Goal: Information Seeking & Learning: Learn about a topic

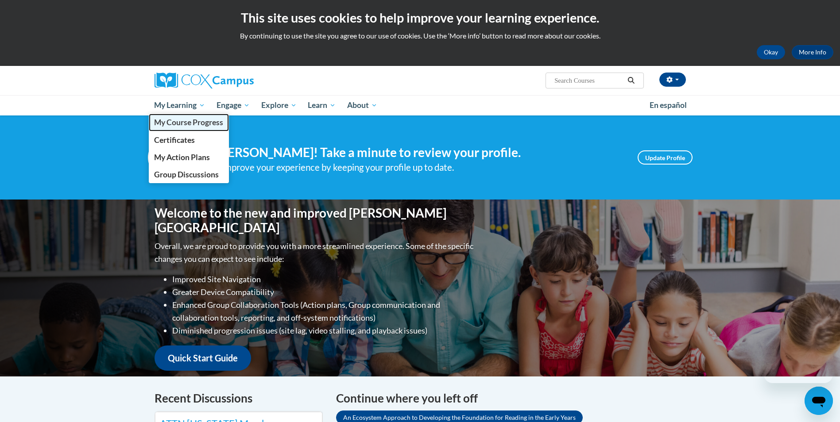
click at [189, 123] on span "My Course Progress" at bounding box center [188, 122] width 69 height 9
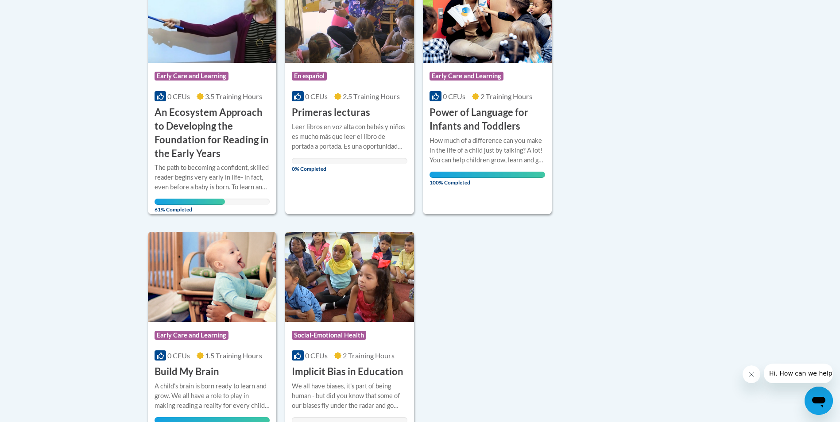
scroll to position [398, 0]
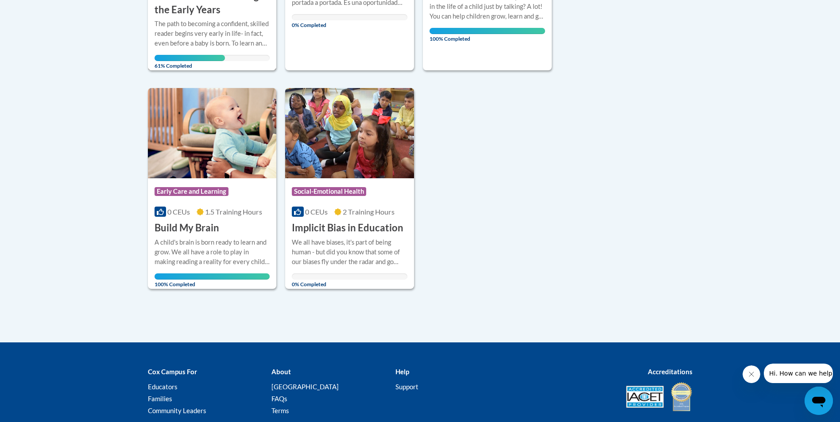
click at [206, 38] on div "The path to becoming a confident, skilled reader begins very early in life- in …" at bounding box center [212, 33] width 116 height 29
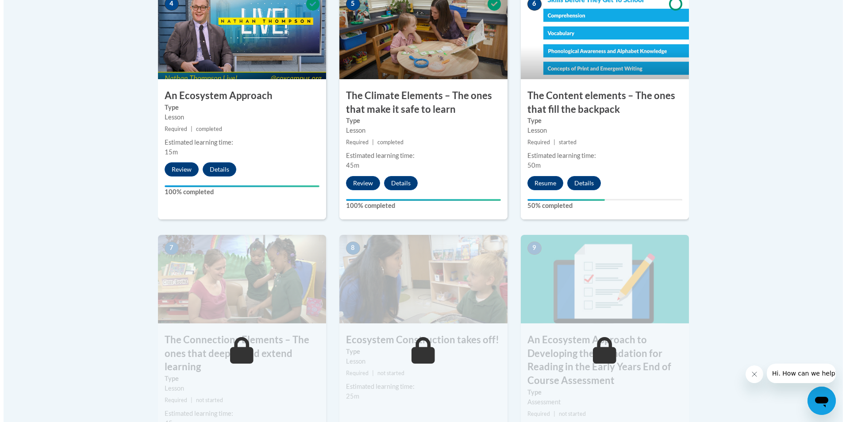
scroll to position [575, 0]
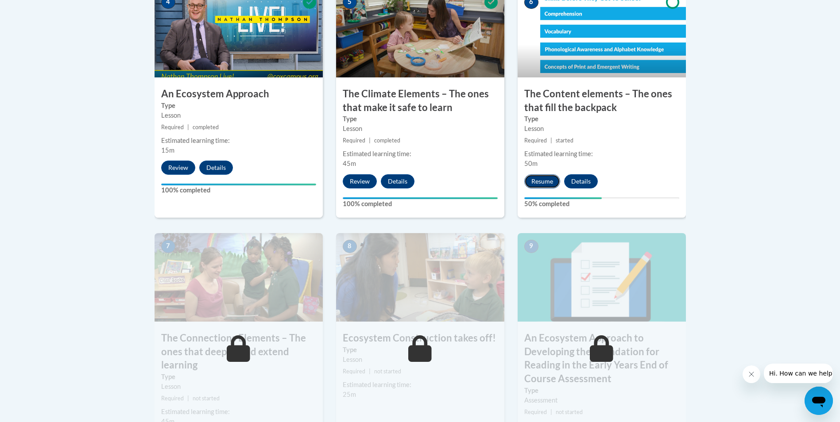
click at [546, 183] on button "Resume" at bounding box center [542, 181] width 36 height 14
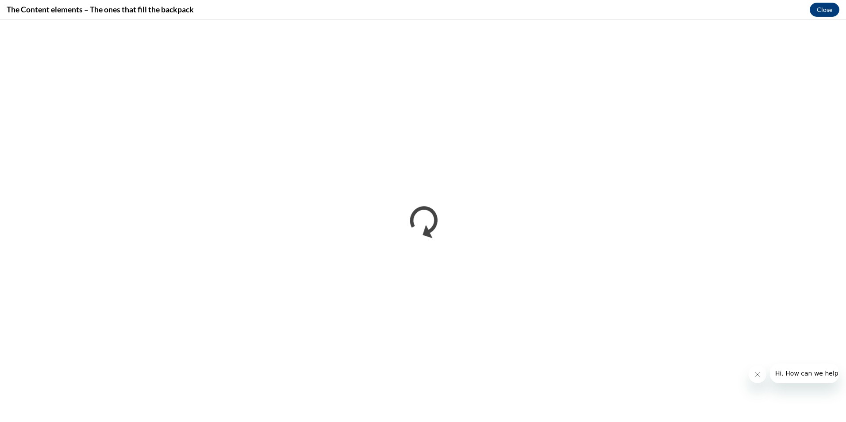
scroll to position [0, 0]
